Goal: Information Seeking & Learning: Learn about a topic

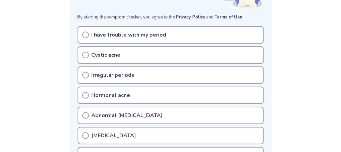
scroll to position [140, 0]
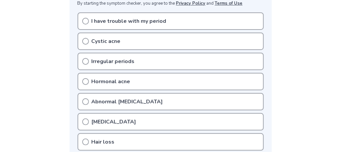
click at [87, 60] on icon at bounding box center [85, 61] width 7 height 7
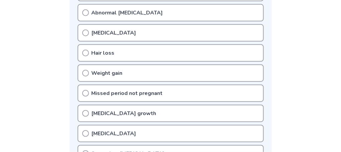
scroll to position [246, 0]
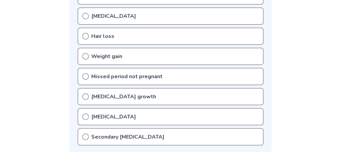
click at [86, 94] on icon at bounding box center [85, 96] width 7 height 7
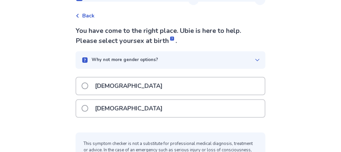
scroll to position [35, 0]
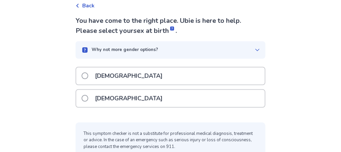
click at [88, 97] on span at bounding box center [85, 98] width 7 height 7
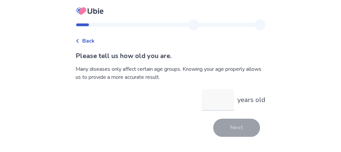
click at [217, 100] on input "years old" at bounding box center [218, 99] width 32 height 21
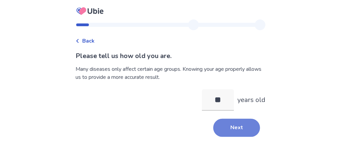
type input "**"
click at [234, 128] on button "Next" at bounding box center [236, 127] width 47 height 18
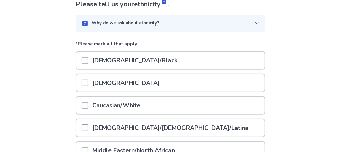
scroll to position [70, 0]
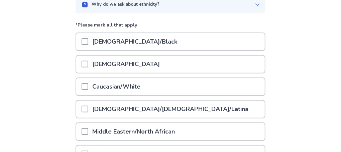
click at [88, 86] on span at bounding box center [85, 86] width 7 height 7
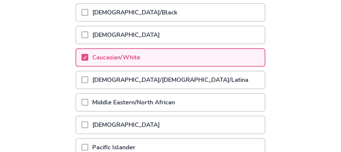
scroll to position [176, 0]
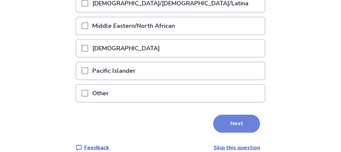
click at [235, 122] on button "Next" at bounding box center [236, 123] width 47 height 18
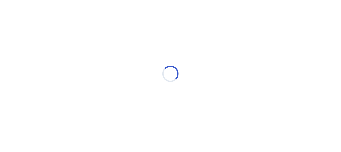
scroll to position [0, 0]
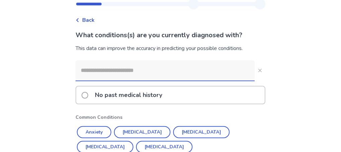
scroll to position [35, 0]
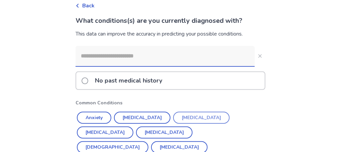
click at [190, 118] on button "Depression" at bounding box center [201, 117] width 57 height 12
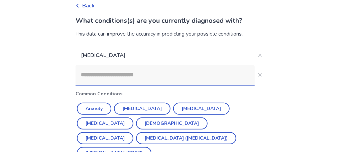
click at [94, 75] on input at bounding box center [165, 75] width 179 height 20
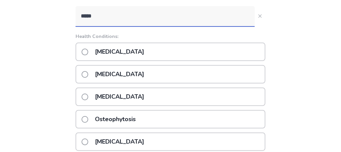
scroll to position [105, 0]
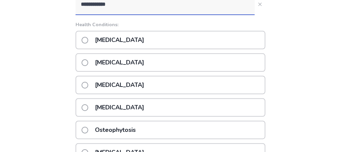
type input "**********"
click at [88, 106] on span at bounding box center [85, 107] width 7 height 7
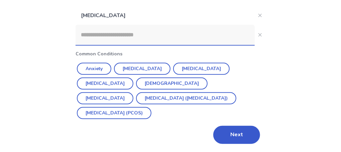
scroll to position [79, 0]
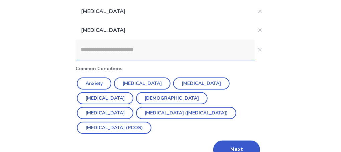
click at [94, 51] on input at bounding box center [165, 49] width 179 height 20
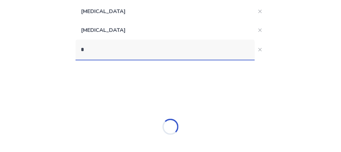
scroll to position [60, 0]
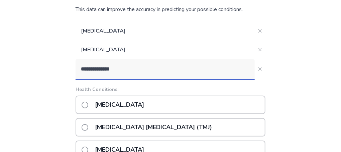
type input "**********"
click at [88, 103] on span at bounding box center [85, 104] width 7 height 7
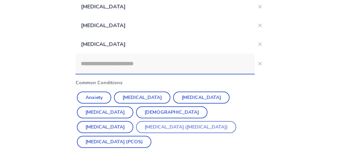
scroll to position [95, 0]
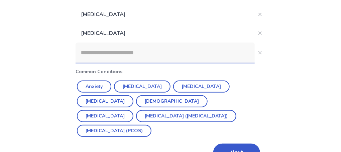
click at [93, 55] on input at bounding box center [165, 52] width 179 height 20
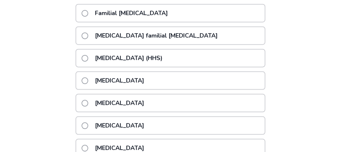
scroll to position [254, 0]
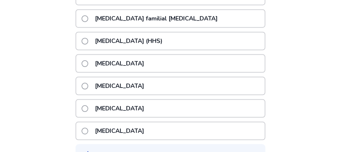
type input "**********"
click at [88, 105] on span at bounding box center [85, 108] width 7 height 7
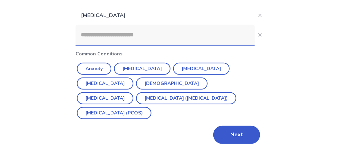
scroll to position [116, 0]
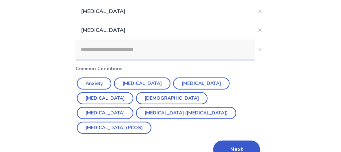
click at [97, 52] on input at bounding box center [165, 49] width 179 height 20
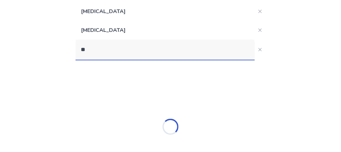
scroll to position [97, 0]
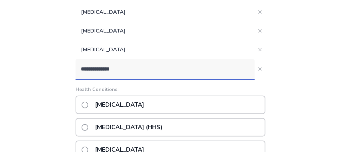
type input "**********"
click at [88, 104] on span at bounding box center [85, 104] width 7 height 7
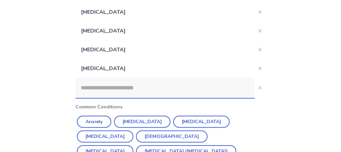
scroll to position [62, 0]
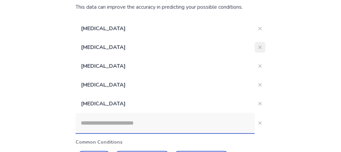
click at [259, 46] on icon "Close" at bounding box center [260, 46] width 3 height 3
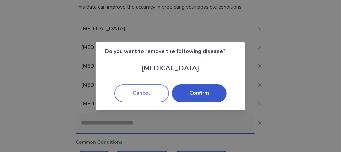
click at [144, 91] on button "Cancel" at bounding box center [141, 93] width 55 height 18
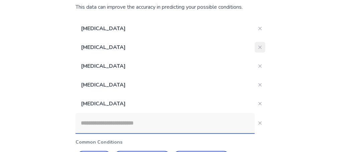
click at [259, 45] on icon "Close" at bounding box center [260, 46] width 3 height 3
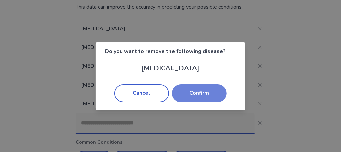
click at [207, 88] on button "Confirm" at bounding box center [199, 93] width 55 height 18
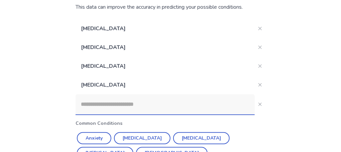
click at [100, 104] on input at bounding box center [165, 104] width 179 height 20
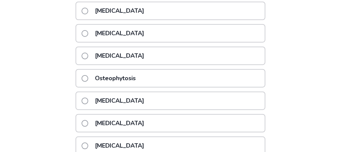
scroll to position [202, 0]
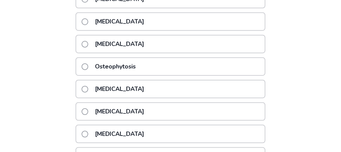
type input "*****"
click at [88, 87] on span at bounding box center [85, 89] width 7 height 7
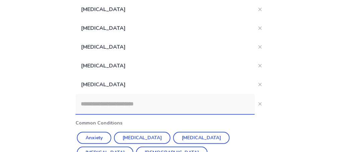
scroll to position [65, 0]
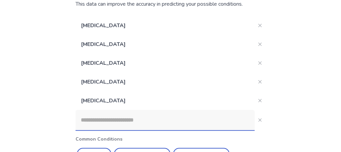
click at [96, 119] on input at bounding box center [165, 120] width 179 height 20
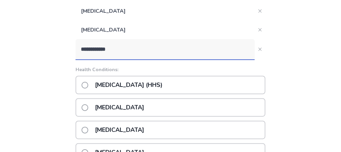
scroll to position [135, 0]
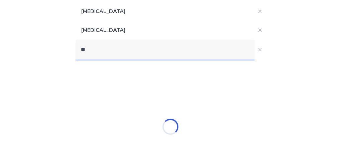
type input "*"
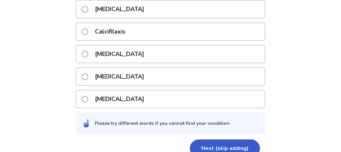
scroll to position [268, 0]
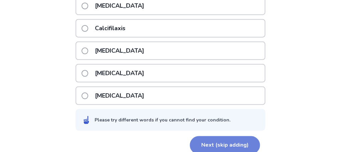
type input "**********"
click at [224, 136] on button "Next (skip adding)" at bounding box center [225, 145] width 70 height 18
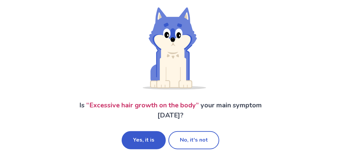
scroll to position [57, 0]
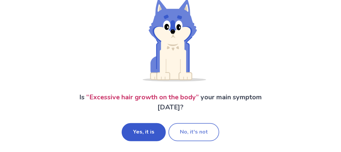
click at [193, 130] on button "No, it's not" at bounding box center [194, 132] width 51 height 18
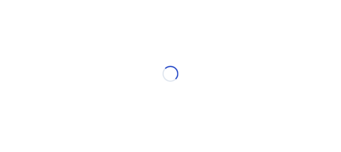
scroll to position [0, 0]
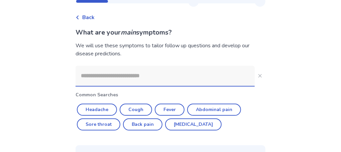
scroll to position [35, 0]
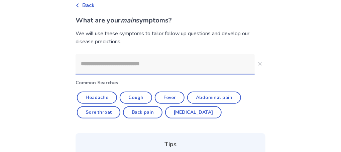
click at [91, 65] on input at bounding box center [165, 64] width 179 height 20
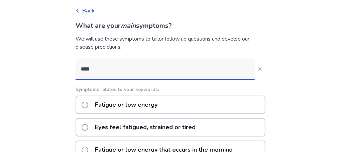
scroll to position [42, 0]
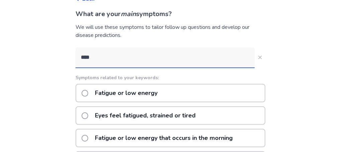
type input "****"
click at [88, 91] on span at bounding box center [85, 93] width 7 height 7
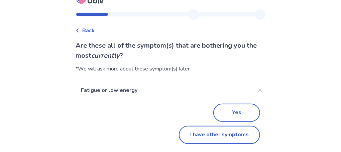
scroll to position [10, 0]
click at [202, 134] on button "I have other symptoms" at bounding box center [219, 134] width 81 height 18
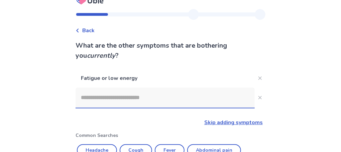
scroll to position [42, 0]
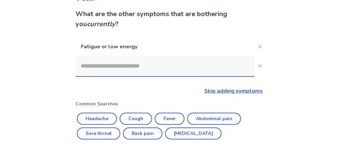
click at [93, 66] on input at bounding box center [165, 66] width 179 height 20
click at [89, 67] on input at bounding box center [165, 66] width 179 height 20
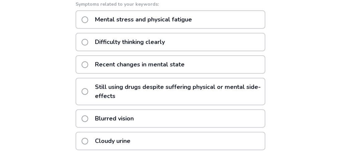
scroll to position [131, 0]
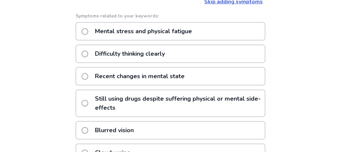
type input "**********"
click at [88, 52] on span at bounding box center [85, 54] width 7 height 7
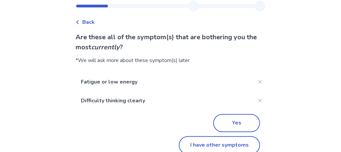
scroll to position [29, 0]
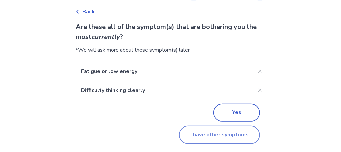
click at [207, 135] on button "I have other symptoms" at bounding box center [219, 134] width 81 height 18
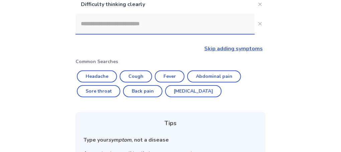
scroll to position [96, 0]
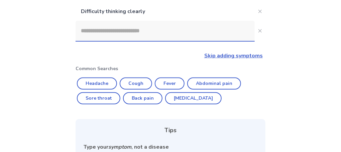
click at [90, 32] on input at bounding box center [165, 31] width 179 height 20
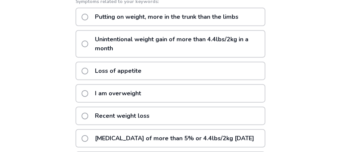
scroll to position [150, 0]
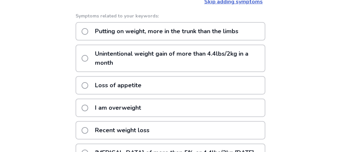
type input "**********"
click at [88, 30] on span at bounding box center [85, 31] width 7 height 7
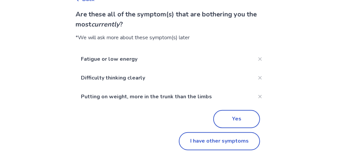
scroll to position [48, 0]
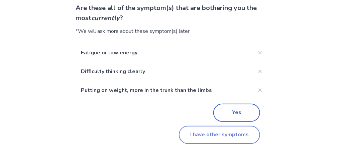
click at [218, 134] on button "I have other symptoms" at bounding box center [219, 134] width 81 height 18
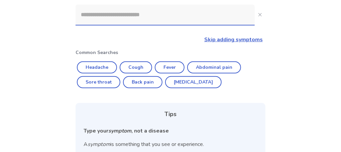
scroll to position [114, 0]
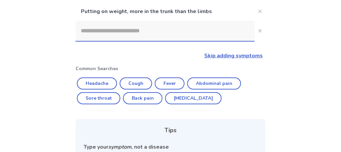
click at [92, 32] on input at bounding box center [165, 31] width 179 height 20
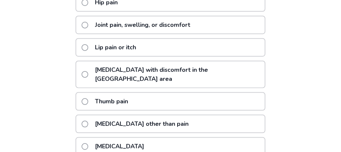
scroll to position [185, 0]
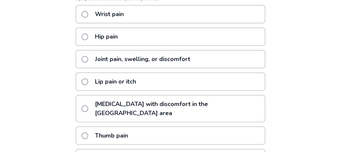
type input "**********"
click at [88, 58] on span at bounding box center [85, 59] width 7 height 7
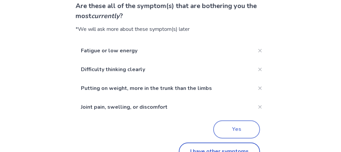
scroll to position [67, 0]
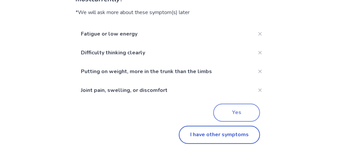
click at [234, 113] on button "Yes" at bounding box center [236, 112] width 47 height 18
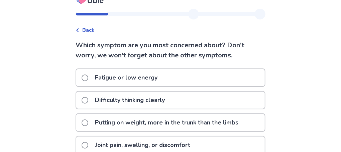
scroll to position [24, 0]
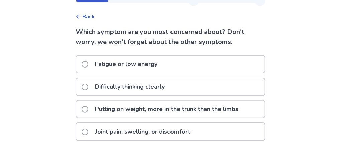
click at [88, 62] on span at bounding box center [85, 64] width 7 height 7
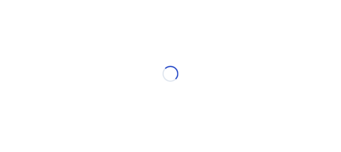
scroll to position [0, 0]
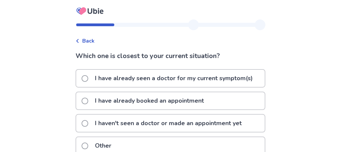
scroll to position [35, 0]
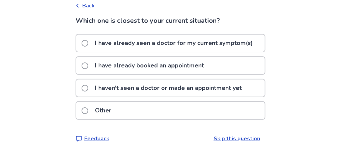
click at [88, 41] on span at bounding box center [85, 43] width 7 height 7
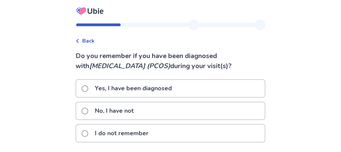
click at [88, 110] on span at bounding box center [85, 110] width 7 height 7
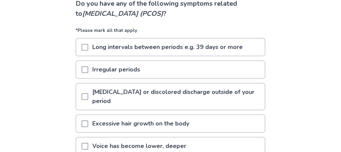
scroll to position [70, 0]
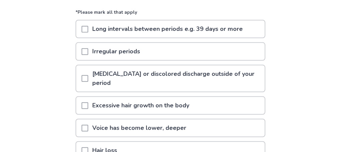
click at [88, 29] on span at bounding box center [85, 29] width 7 height 7
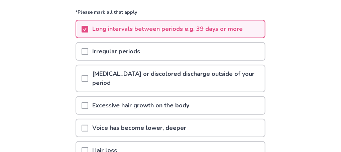
click at [88, 49] on span at bounding box center [85, 51] width 7 height 7
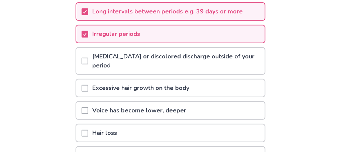
scroll to position [105, 0]
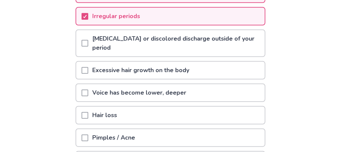
click at [88, 68] on span at bounding box center [85, 70] width 7 height 7
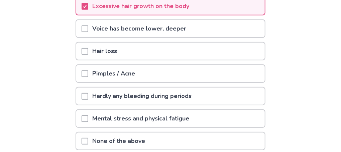
scroll to position [176, 0]
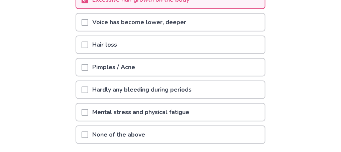
click at [88, 87] on span at bounding box center [85, 89] width 7 height 7
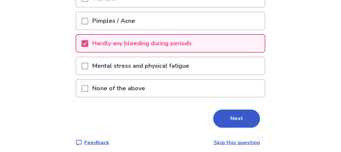
scroll to position [225, 0]
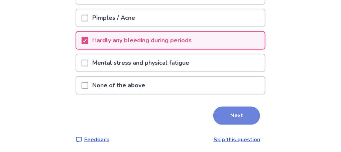
click at [242, 114] on button "Next" at bounding box center [236, 115] width 47 height 18
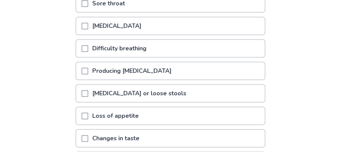
scroll to position [176, 0]
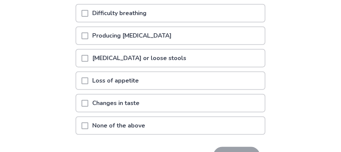
click at [88, 100] on span at bounding box center [85, 103] width 7 height 7
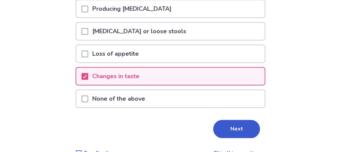
scroll to position [216, 0]
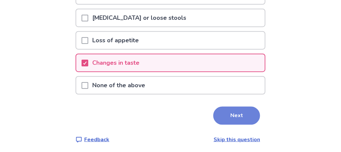
click at [237, 115] on button "Next" at bounding box center [236, 115] width 47 height 18
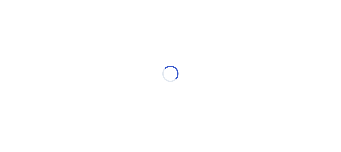
scroll to position [0, 0]
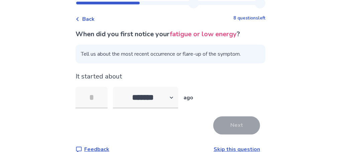
scroll to position [34, 0]
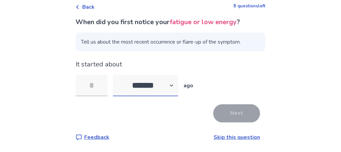
click at [113, 75] on select "******* ****** ******* ******** *******" at bounding box center [145, 85] width 65 height 21
select select "*"
click option "*******" at bounding box center [0, 0] width 0 height 0
click at [98, 85] on input "tel" at bounding box center [92, 85] width 32 height 21
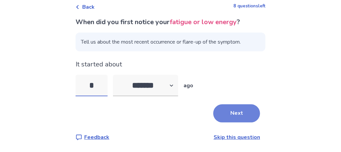
type input "*"
click at [241, 113] on button "Next" at bounding box center [236, 113] width 47 height 18
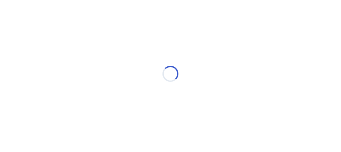
scroll to position [0, 0]
select select "*"
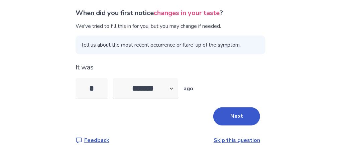
scroll to position [46, 0]
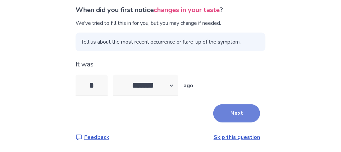
type input "*"
click at [245, 113] on button "Next" at bounding box center [236, 113] width 47 height 18
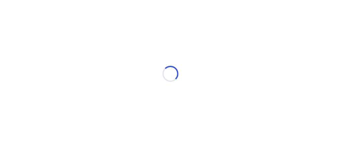
scroll to position [0, 0]
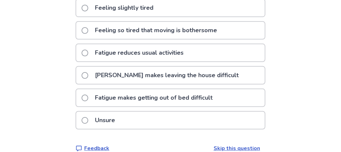
scroll to position [35, 0]
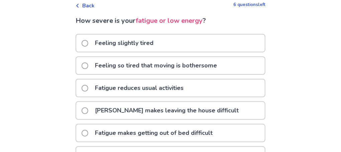
click at [88, 41] on span at bounding box center [85, 43] width 7 height 7
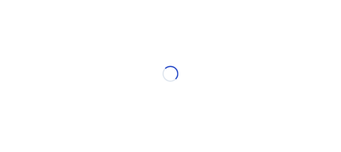
scroll to position [0, 0]
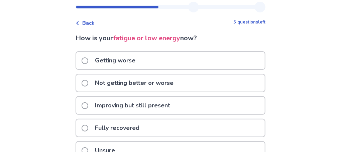
scroll to position [35, 0]
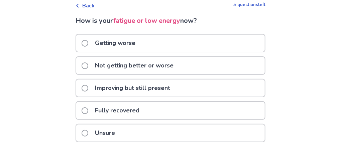
click at [88, 64] on span at bounding box center [85, 65] width 7 height 7
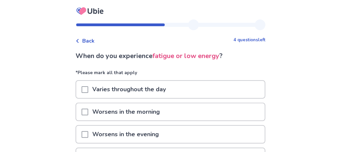
scroll to position [35, 0]
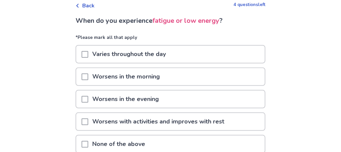
click at [88, 75] on span at bounding box center [85, 76] width 7 height 7
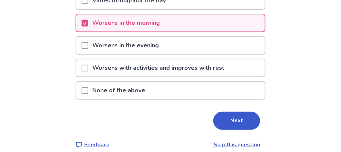
scroll to position [95, 0]
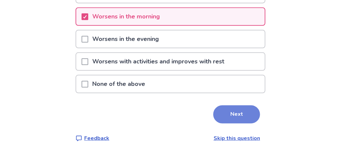
click at [233, 111] on button "Next" at bounding box center [236, 114] width 47 height 18
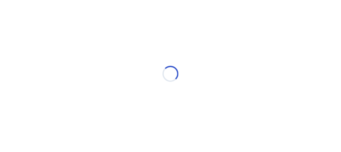
scroll to position [0, 0]
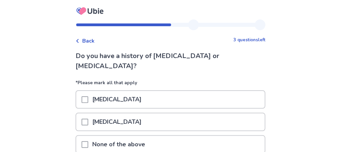
click at [88, 141] on span at bounding box center [85, 144] width 7 height 7
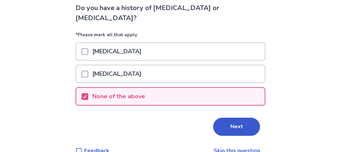
scroll to position [51, 0]
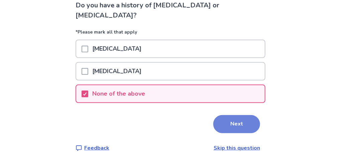
click at [238, 115] on button "Next" at bounding box center [236, 124] width 47 height 18
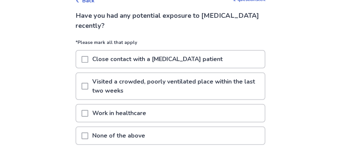
scroll to position [70, 0]
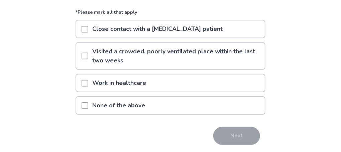
click at [88, 103] on span at bounding box center [85, 105] width 7 height 7
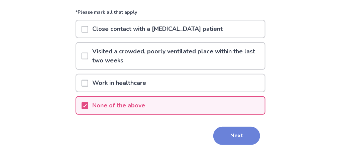
click at [237, 138] on button "Next" at bounding box center [236, 135] width 47 height 18
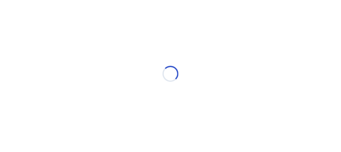
scroll to position [0, 0]
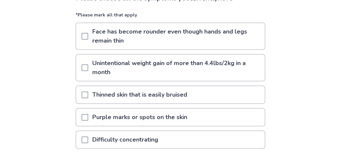
scroll to position [70, 0]
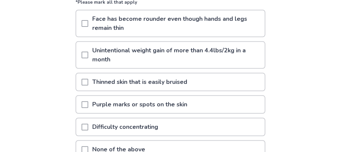
click at [88, 80] on span at bounding box center [85, 82] width 7 height 7
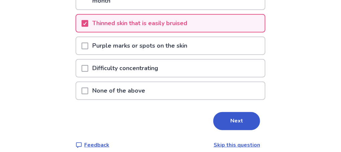
scroll to position [135, 0]
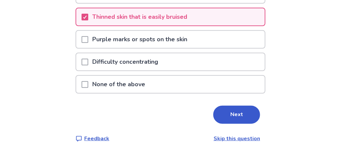
click at [88, 60] on span at bounding box center [85, 62] width 7 height 7
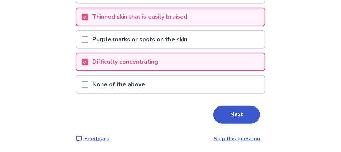
click at [88, 38] on span at bounding box center [85, 39] width 7 height 7
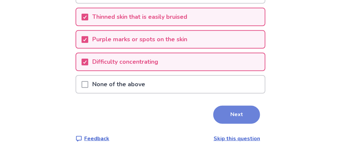
click at [236, 112] on button "Next" at bounding box center [236, 114] width 47 height 18
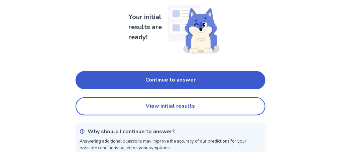
scroll to position [60, 0]
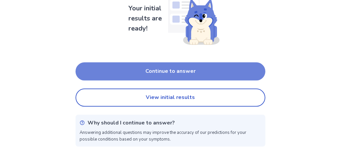
click at [158, 72] on button "Continue to answer" at bounding box center [171, 71] width 190 height 18
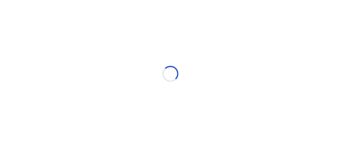
scroll to position [0, 0]
select select "*"
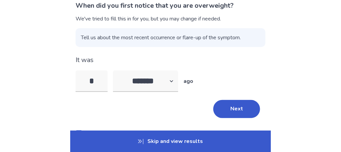
scroll to position [67, 0]
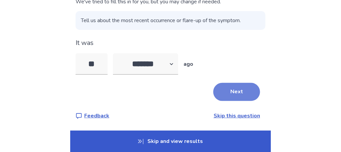
type input "**"
click at [237, 93] on button "Next" at bounding box center [236, 92] width 47 height 18
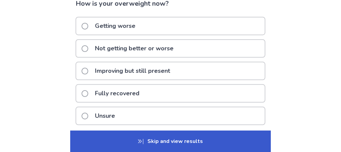
scroll to position [35, 0]
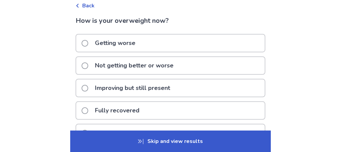
click at [88, 63] on span at bounding box center [85, 65] width 7 height 7
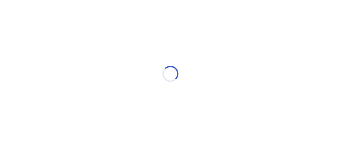
scroll to position [0, 0]
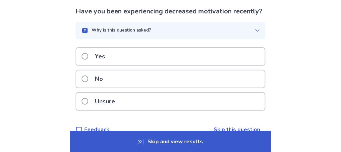
scroll to position [32, 0]
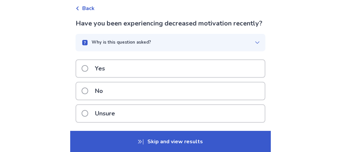
click at [255, 45] on icon "button" at bounding box center [257, 42] width 5 height 5
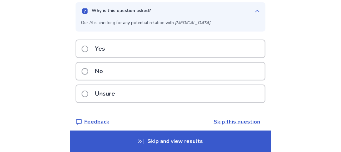
scroll to position [79, 0]
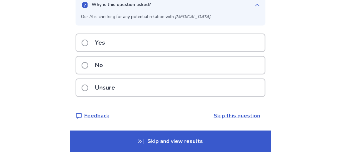
click at [88, 86] on span at bounding box center [85, 87] width 7 height 7
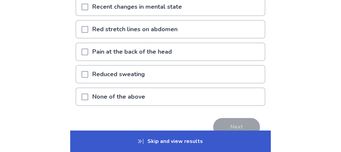
scroll to position [105, 0]
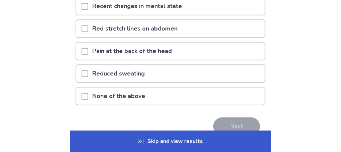
click at [88, 93] on span at bounding box center [85, 96] width 7 height 7
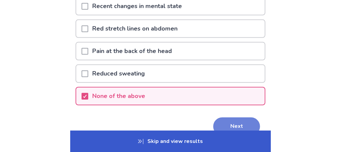
click at [236, 123] on button "Next" at bounding box center [236, 126] width 47 height 18
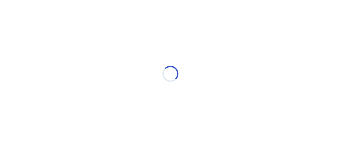
scroll to position [0, 0]
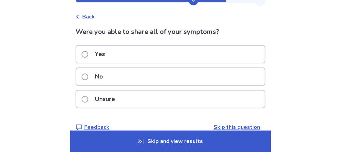
scroll to position [35, 0]
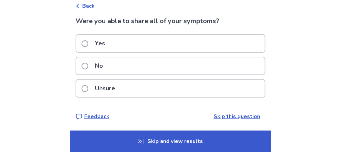
click at [88, 43] on span at bounding box center [85, 43] width 7 height 7
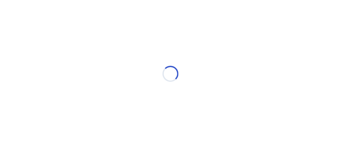
scroll to position [0, 0]
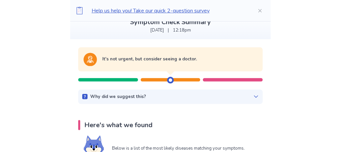
scroll to position [70, 0]
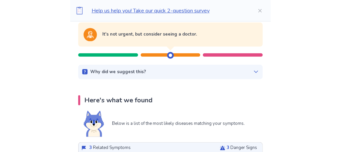
click at [254, 70] on icon at bounding box center [256, 71] width 5 height 5
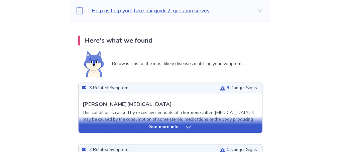
scroll to position [211, 0]
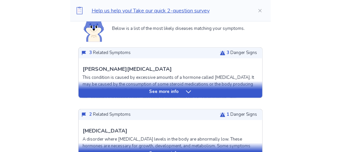
click at [188, 90] on icon at bounding box center [188, 91] width 7 height 7
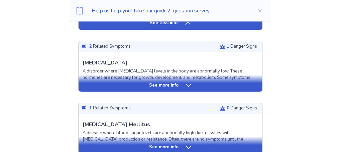
scroll to position [738, 0]
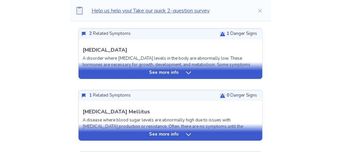
click at [188, 69] on icon at bounding box center [188, 72] width 7 height 7
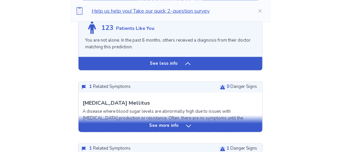
scroll to position [1159, 0]
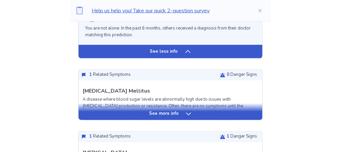
click at [187, 110] on icon at bounding box center [188, 113] width 7 height 7
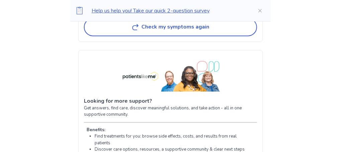
scroll to position [2494, 0]
